Goal: Transaction & Acquisition: Purchase product/service

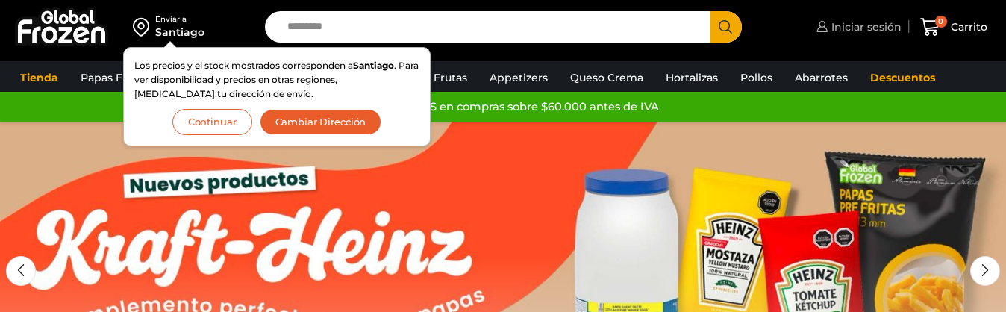
click at [883, 34] on span "Iniciar sesión" at bounding box center [865, 26] width 74 height 15
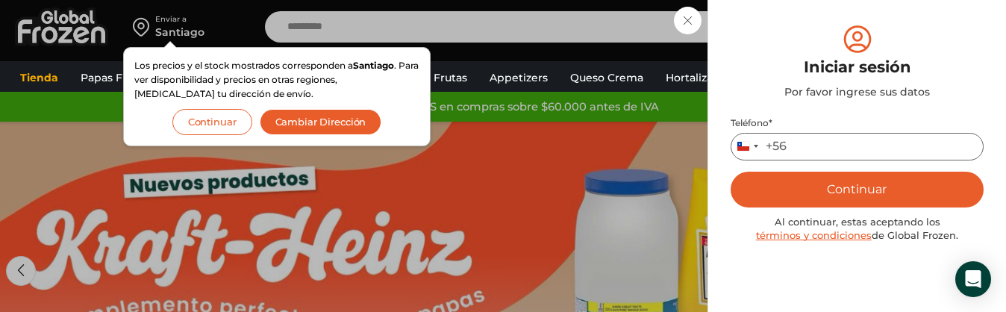
click at [823, 140] on input "Teléfono *" at bounding box center [857, 147] width 253 height 28
type input "*********"
click at [897, 185] on button "Continuar" at bounding box center [857, 190] width 253 height 36
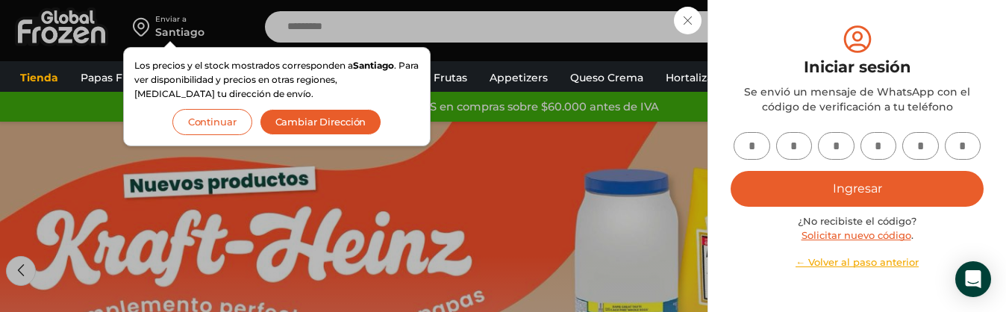
click at [756, 149] on input "text" at bounding box center [752, 146] width 37 height 28
type input "*"
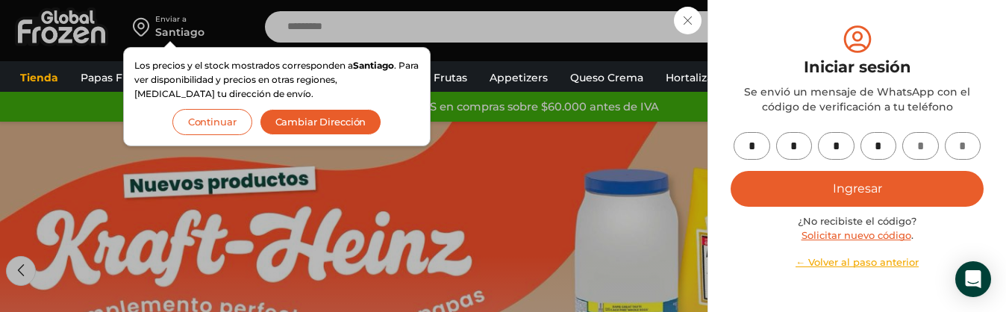
type input "*"
click at [869, 177] on button "Ingresar" at bounding box center [857, 189] width 253 height 36
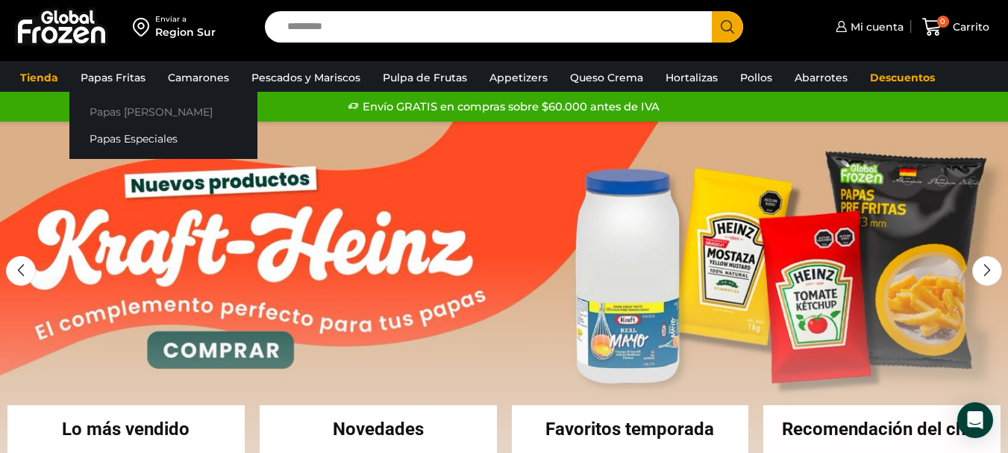
click at [103, 109] on link "Papas [PERSON_NAME]" at bounding box center [163, 112] width 188 height 28
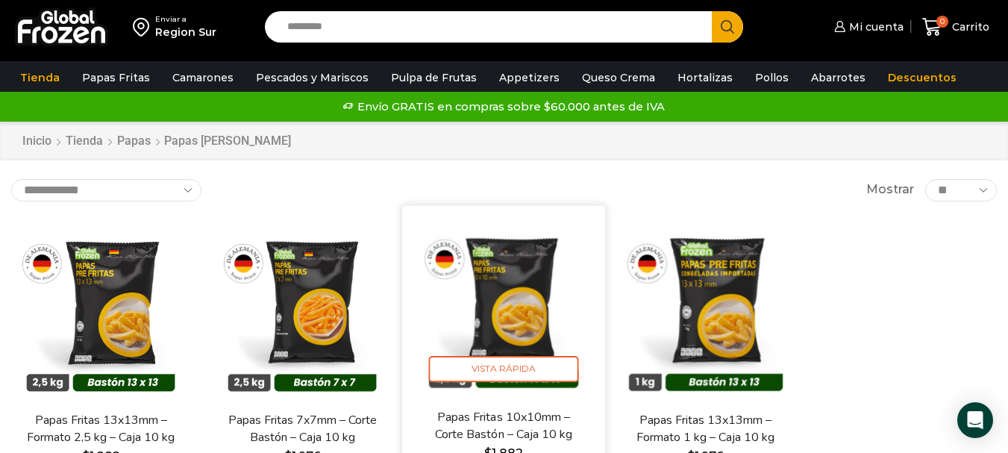
click at [532, 256] on img at bounding box center [504, 306] width 181 height 181
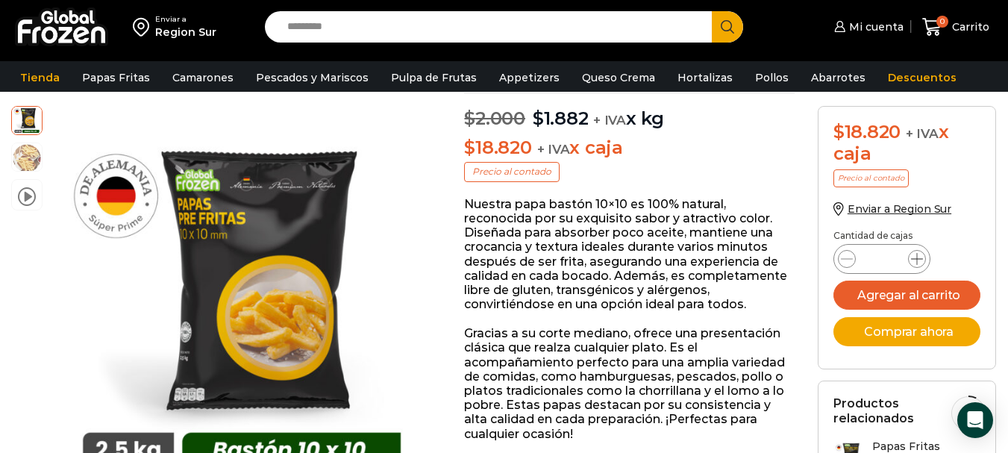
click at [919, 257] on icon at bounding box center [917, 259] width 12 height 12
type input "*"
click at [900, 296] on button "Agregar al carrito" at bounding box center [908, 295] width 148 height 29
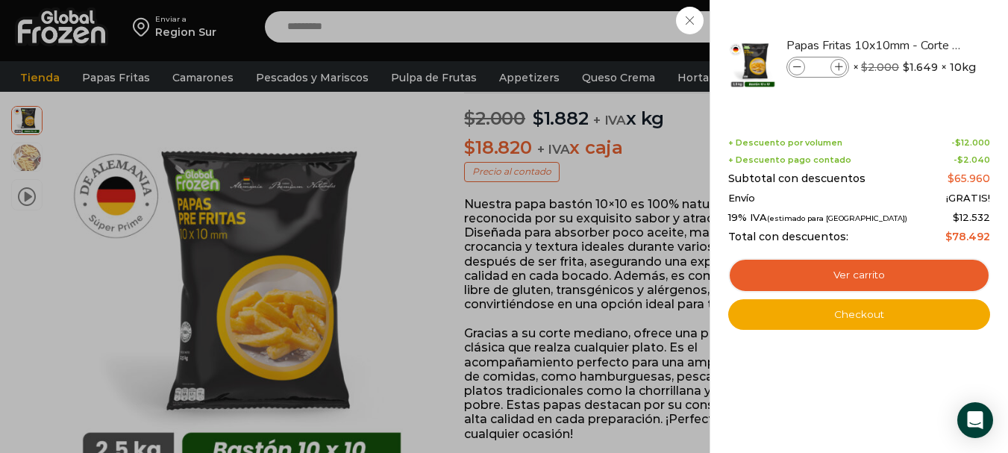
click at [919, 45] on div "4 Carrito 4 4 Shopping Cart *" at bounding box center [956, 27] width 75 height 35
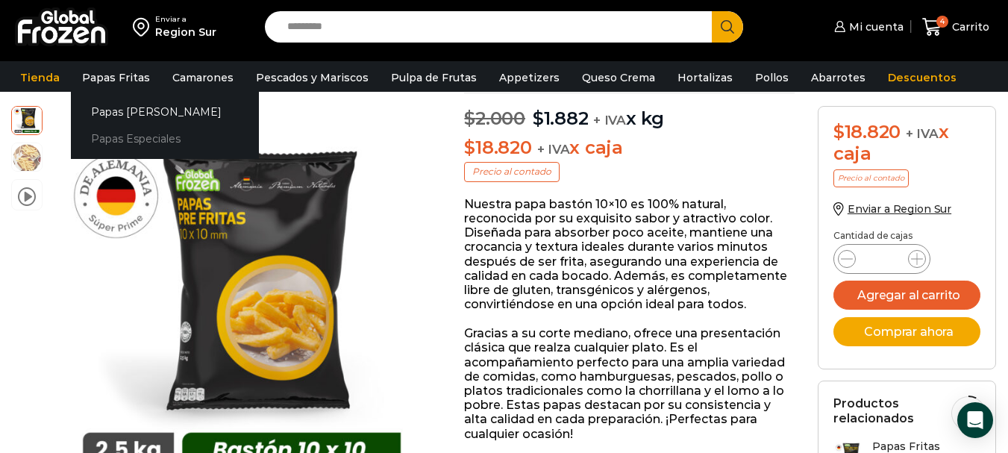
click at [102, 139] on link "Papas Especiales" at bounding box center [165, 139] width 188 height 28
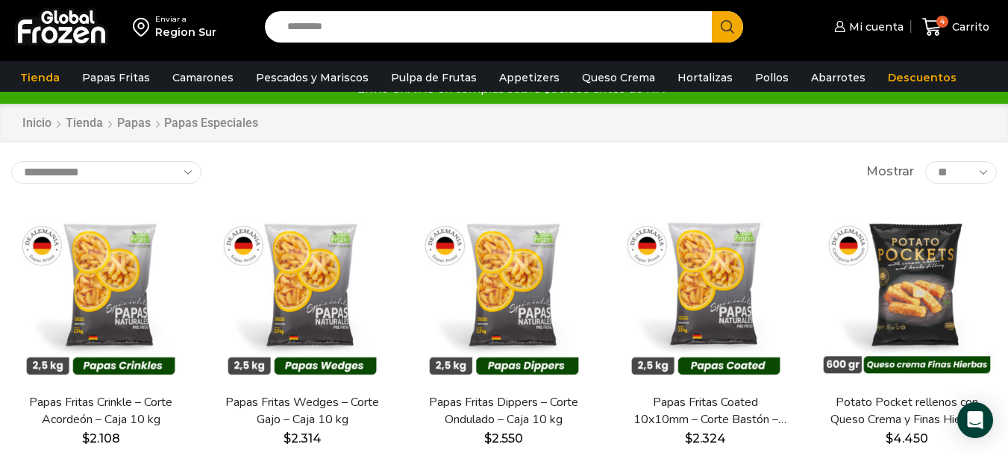
scroll to position [75, 0]
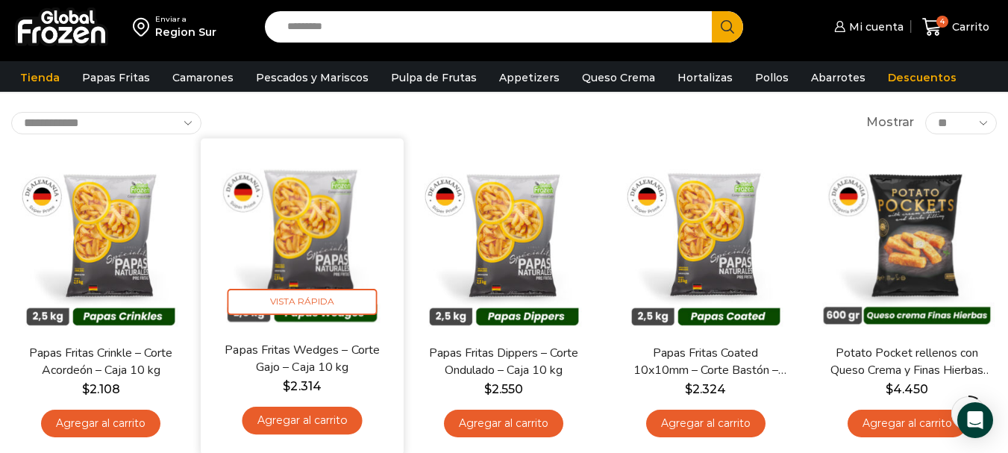
click at [319, 246] on img at bounding box center [302, 239] width 181 height 181
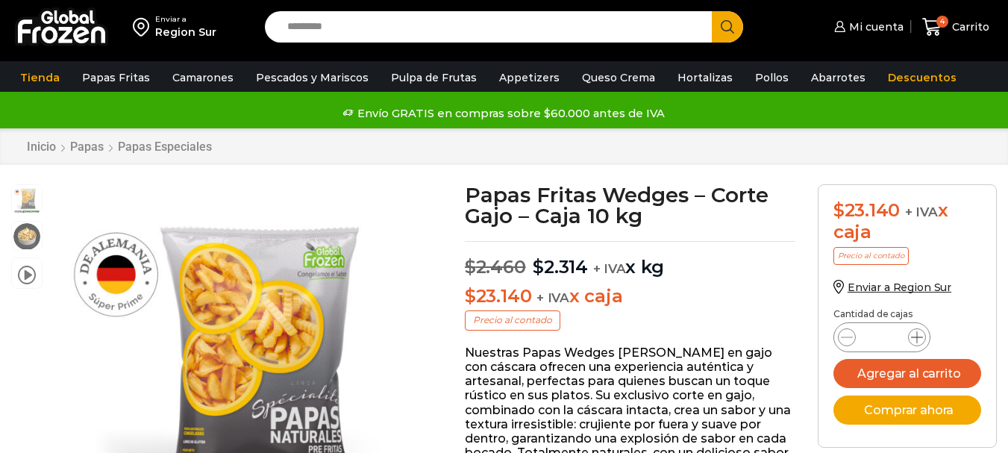
click at [915, 336] on icon at bounding box center [917, 337] width 12 height 12
type input "*"
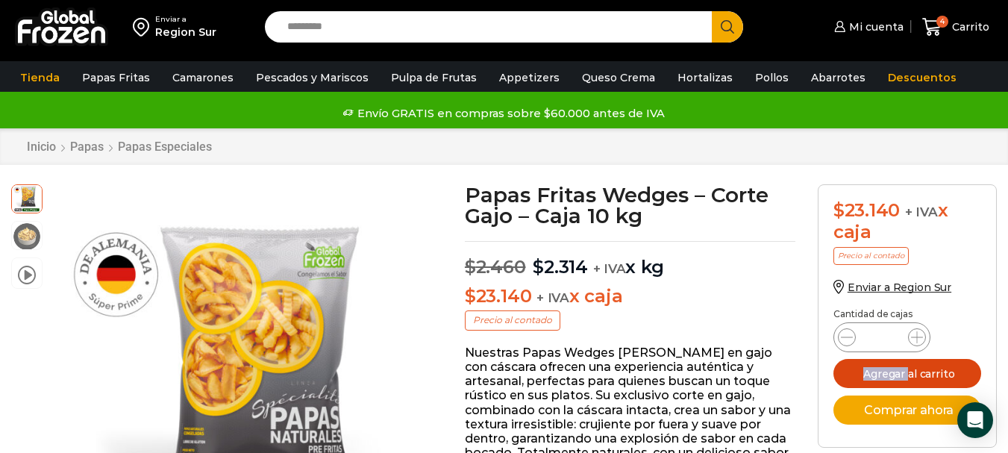
click at [931, 366] on button "Agregar al carrito" at bounding box center [908, 373] width 148 height 29
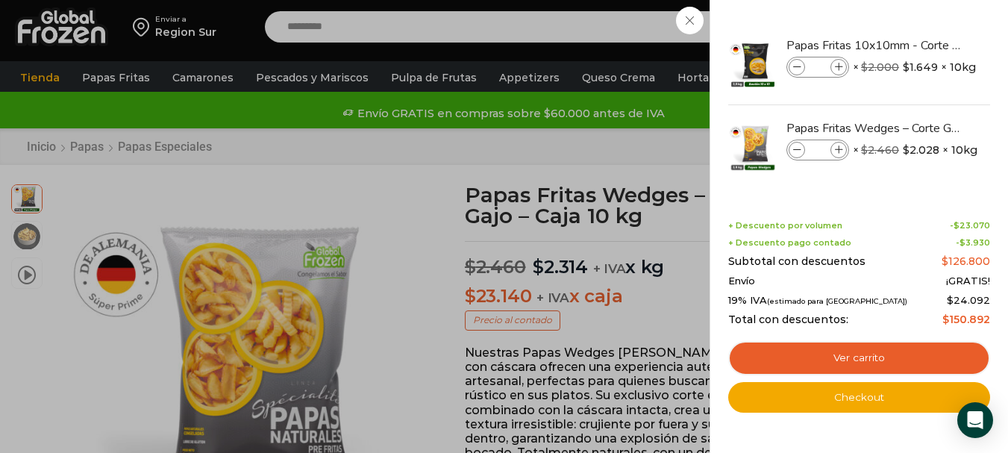
click at [919, 45] on div "7 [GEOGRAPHIC_DATA] 7 7 Shopping Cart *" at bounding box center [956, 27] width 75 height 35
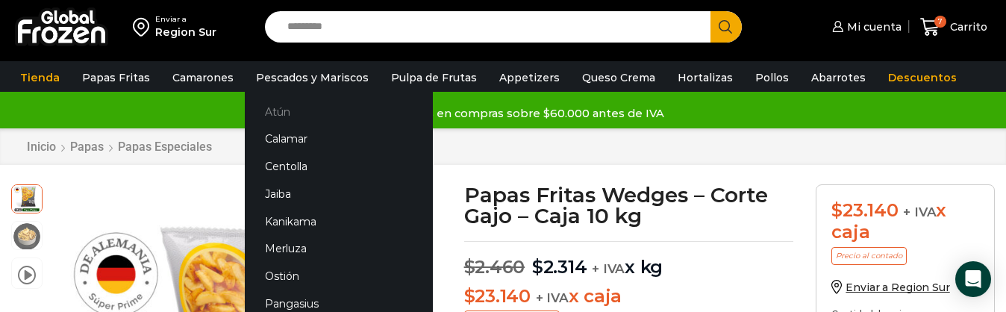
click at [284, 119] on link "Atún" at bounding box center [339, 112] width 188 height 28
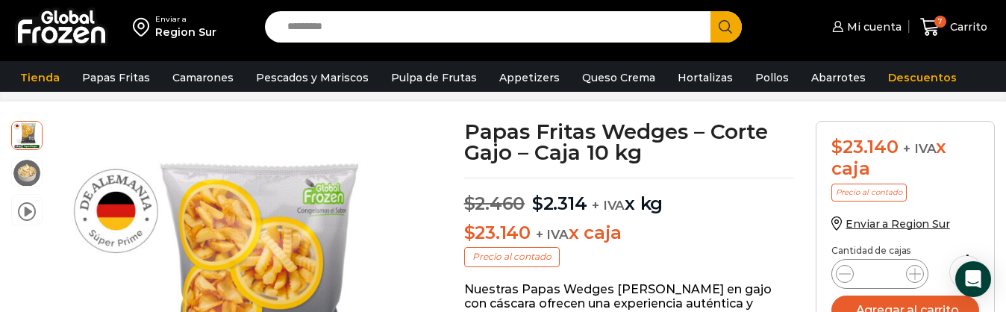
scroll to position [222, 0]
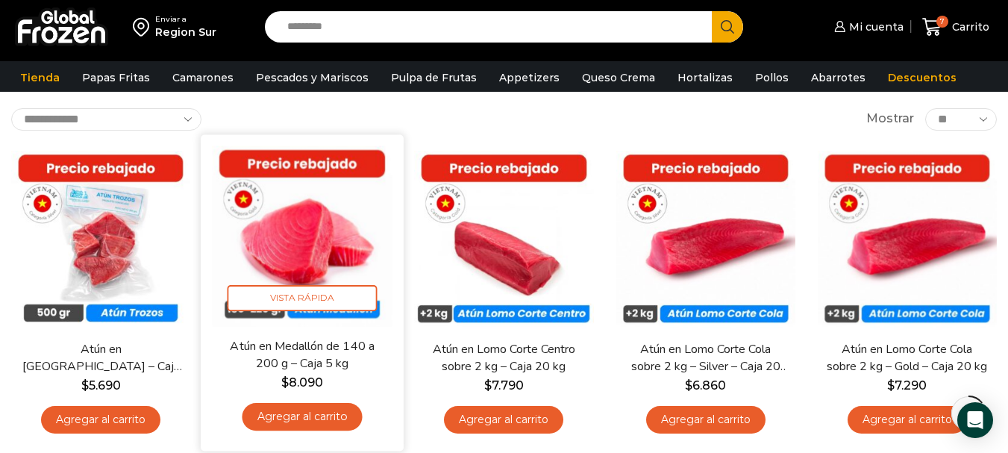
scroll to position [149, 0]
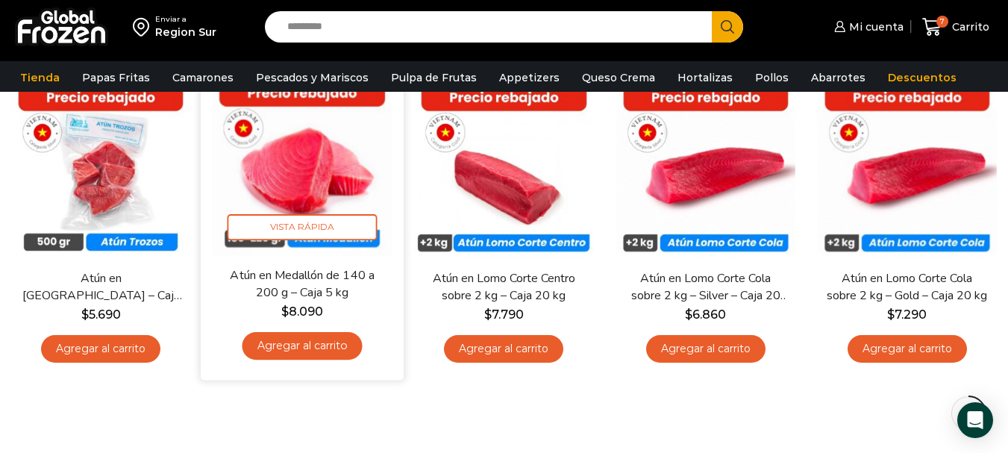
click at [318, 311] on link "Agregar al carrito" at bounding box center [303, 346] width 120 height 28
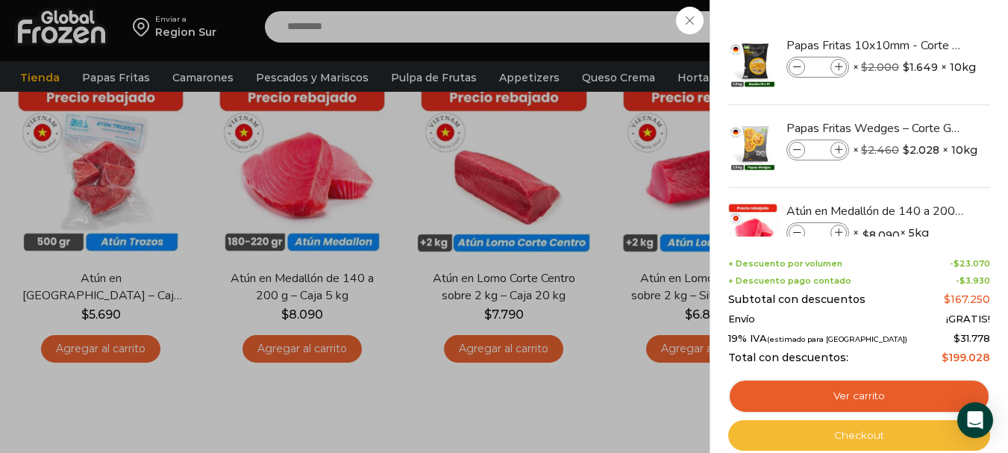
click at [881, 311] on link "Checkout" at bounding box center [859, 435] width 262 height 31
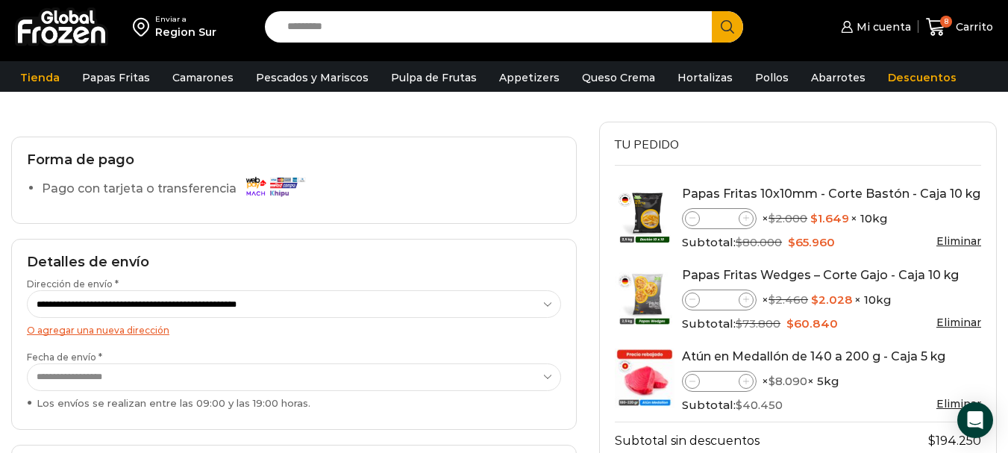
scroll to position [149, 0]
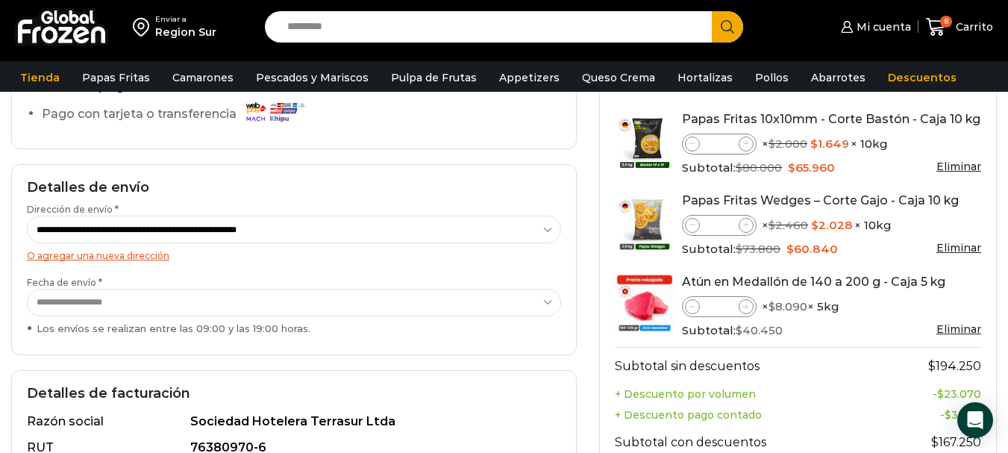
click at [550, 302] on select "**********" at bounding box center [294, 303] width 534 height 28
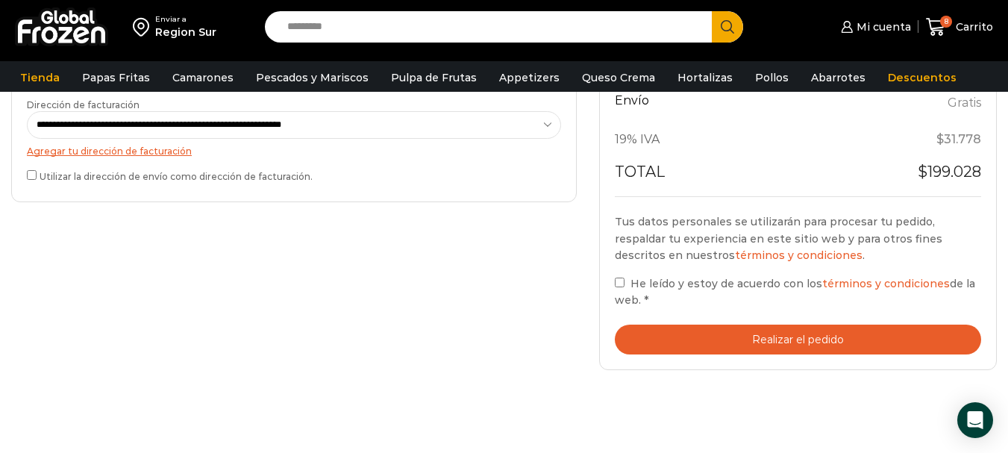
scroll to position [522, 0]
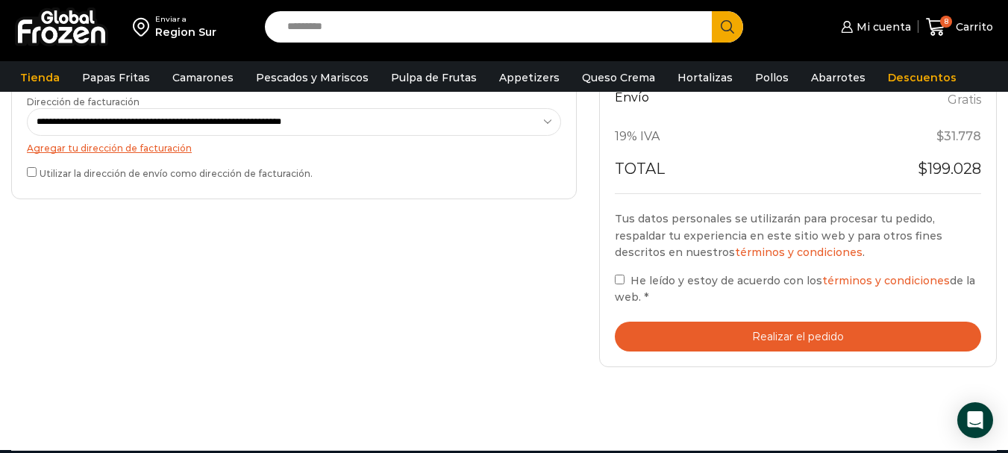
click at [626, 275] on label "He leído y estoy de acuerdo con los términos y condiciones de la web. *" at bounding box center [798, 289] width 366 height 34
click at [840, 334] on button "Realizar el pedido" at bounding box center [798, 337] width 366 height 31
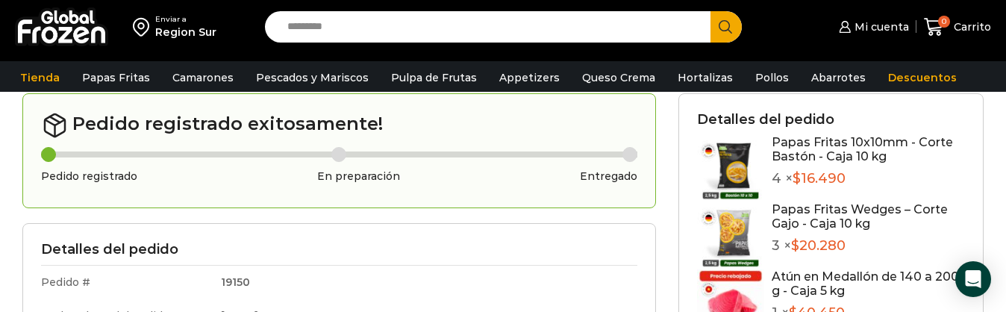
scroll to position [224, 0]
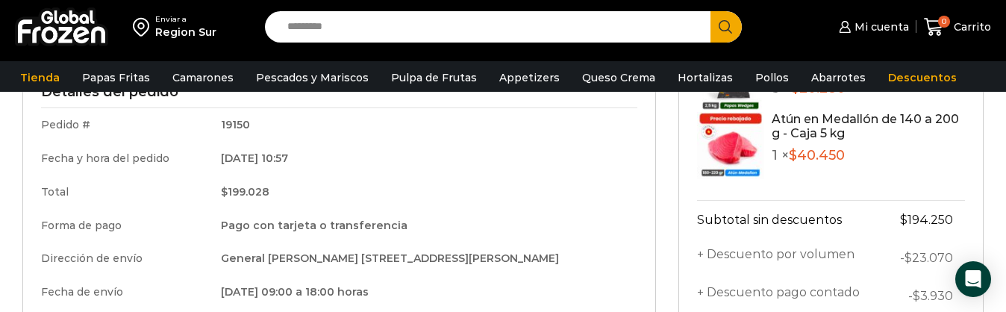
click at [658, 203] on div "Pedido registrado exitosamente! Pedido registrado En preparación Entregado Deta…" at bounding box center [339, 241] width 656 height 611
click at [659, 279] on div "Pedido registrado exitosamente! Pedido registrado En preparación Entregado Deta…" at bounding box center [339, 241] width 656 height 611
